Goal: Book appointment/travel/reservation

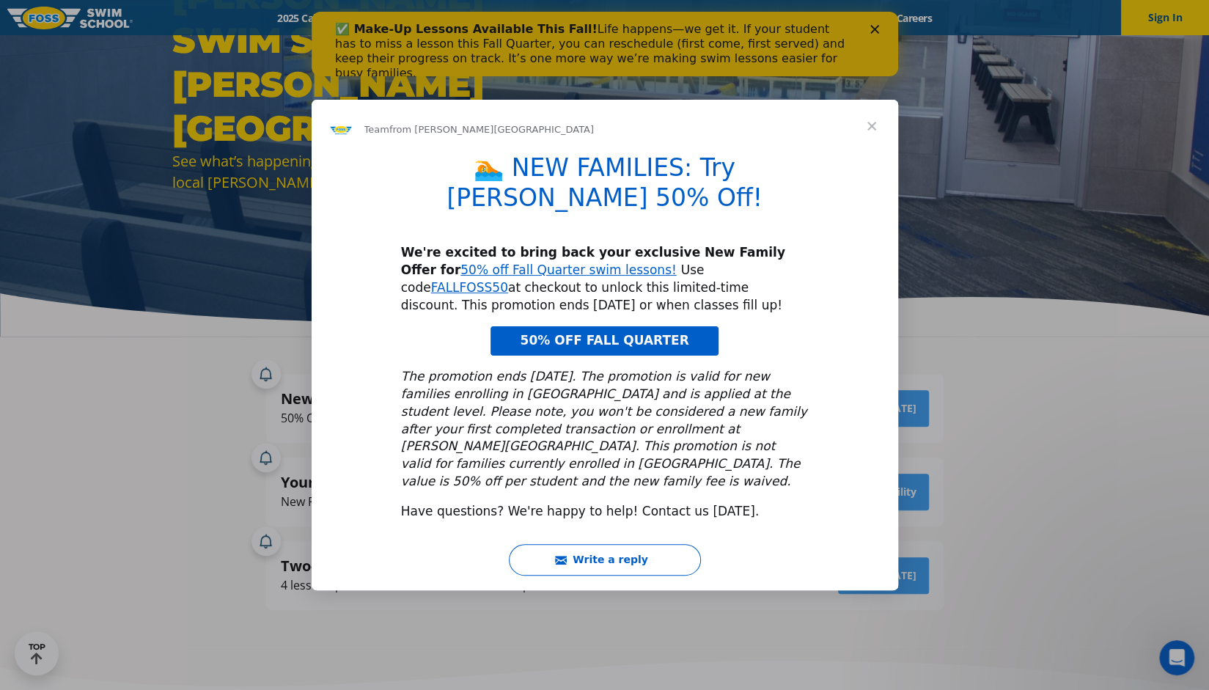
click at [872, 146] on span "Close" at bounding box center [871, 126] width 53 height 53
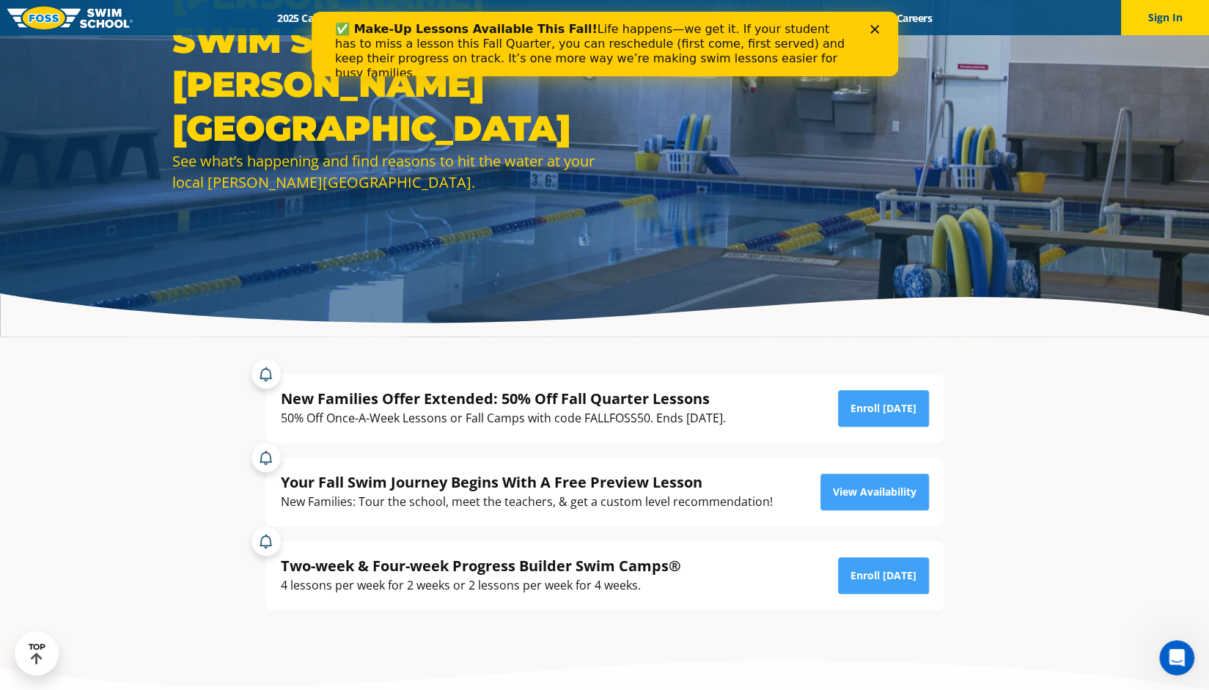
click at [871, 31] on polygon "Close" at bounding box center [873, 29] width 9 height 9
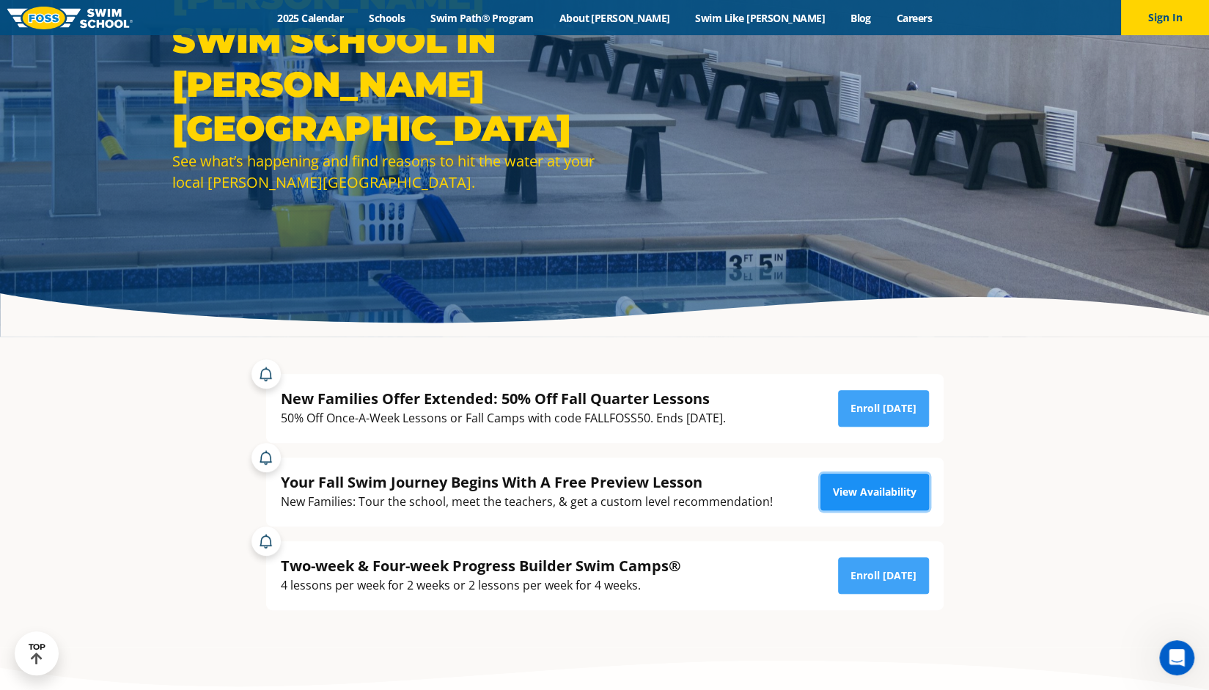
click at [899, 494] on link "View Availability" at bounding box center [874, 491] width 108 height 37
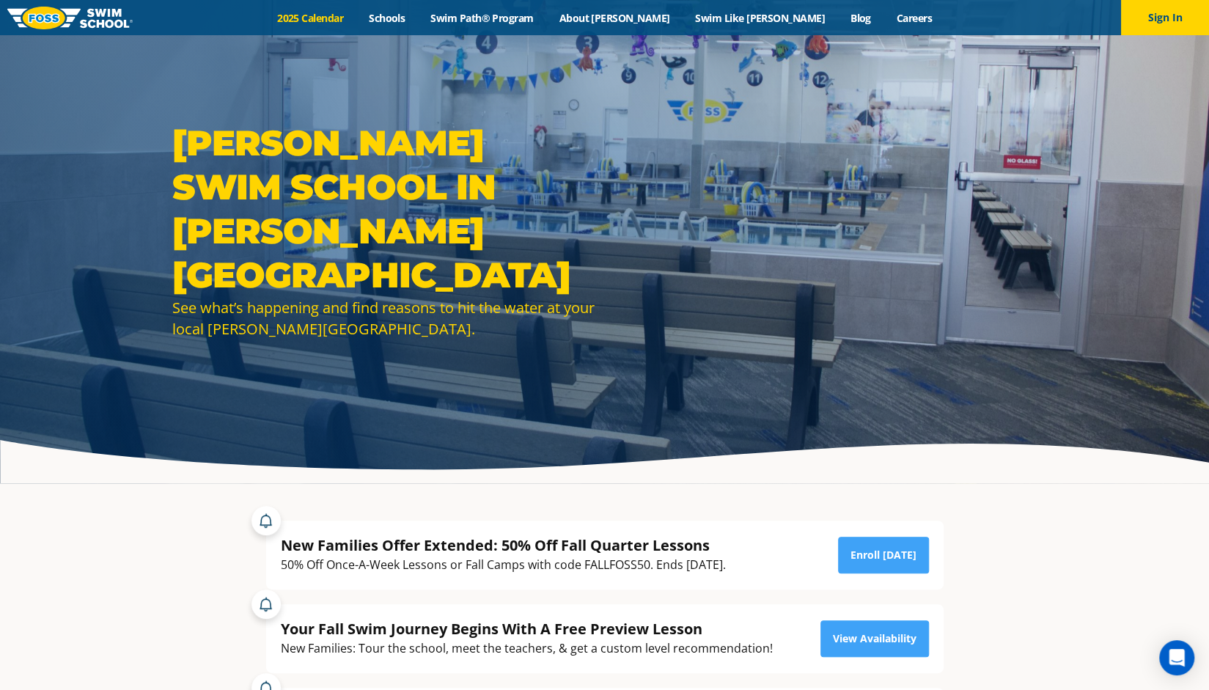
click at [343, 18] on link "2025 Calendar" at bounding box center [311, 18] width 92 height 14
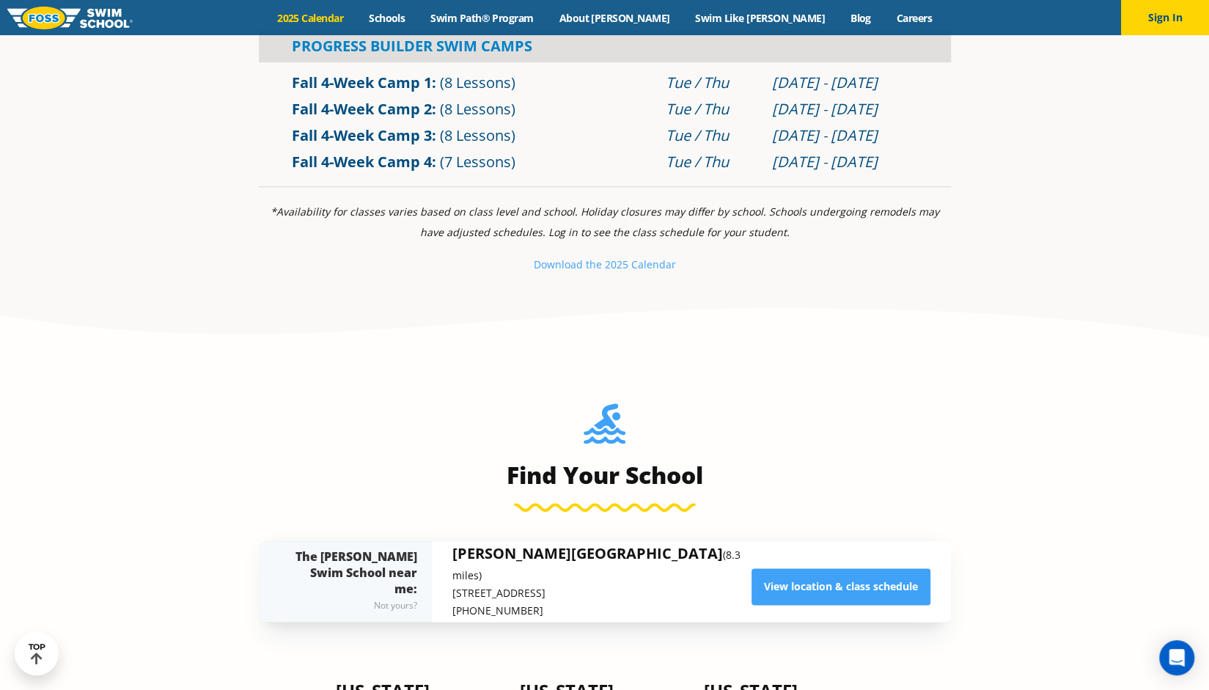
scroll to position [586, 0]
